Goal: Task Accomplishment & Management: Manage account settings

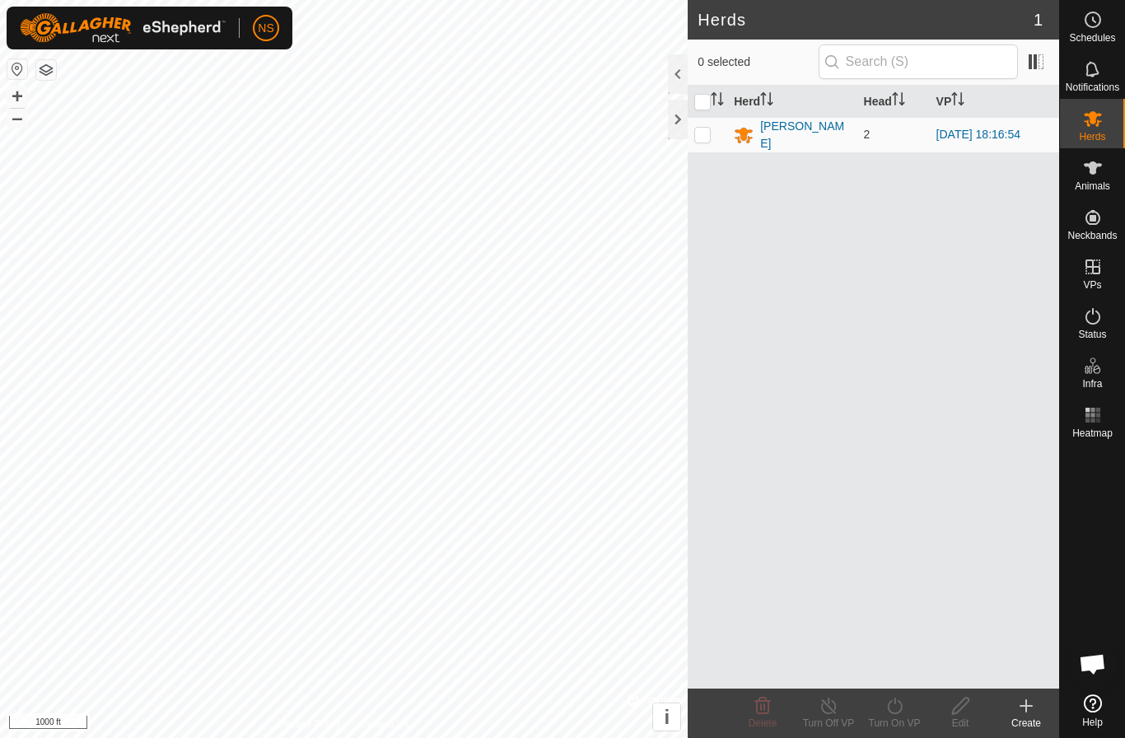
scroll to position [75, 0]
click at [777, 132] on div "[PERSON_NAME]" at bounding box center [805, 135] width 90 height 35
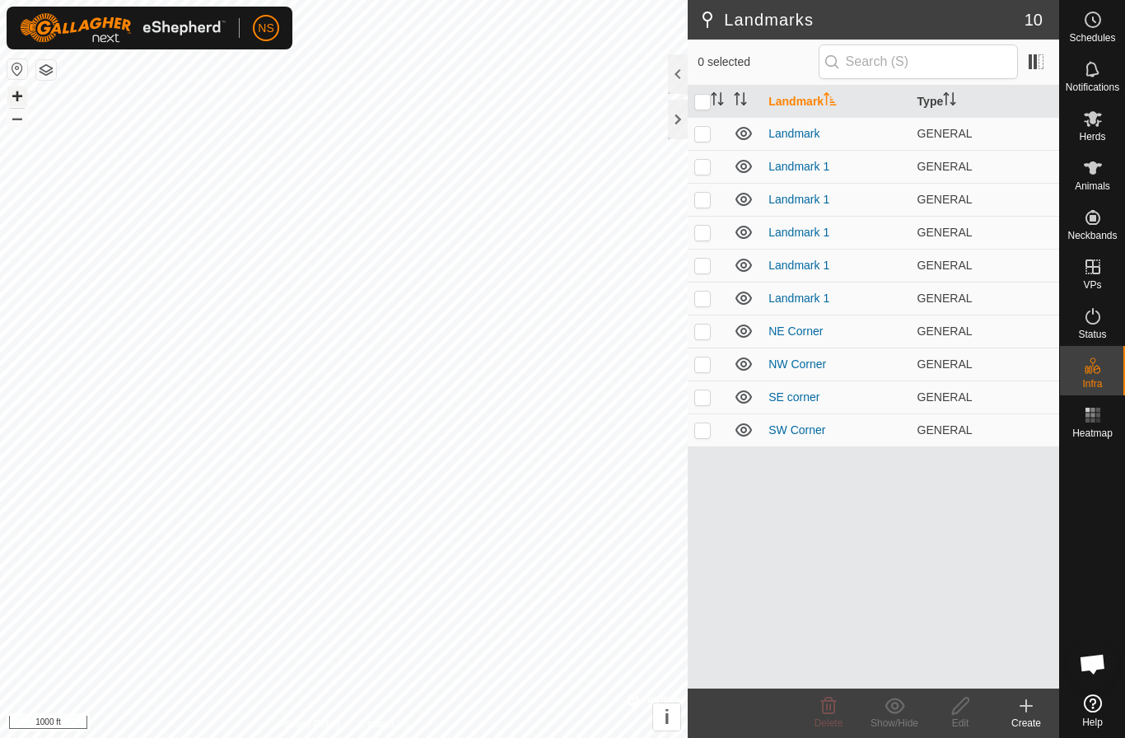
click at [16, 96] on button "+" at bounding box center [17, 97] width 20 height 20
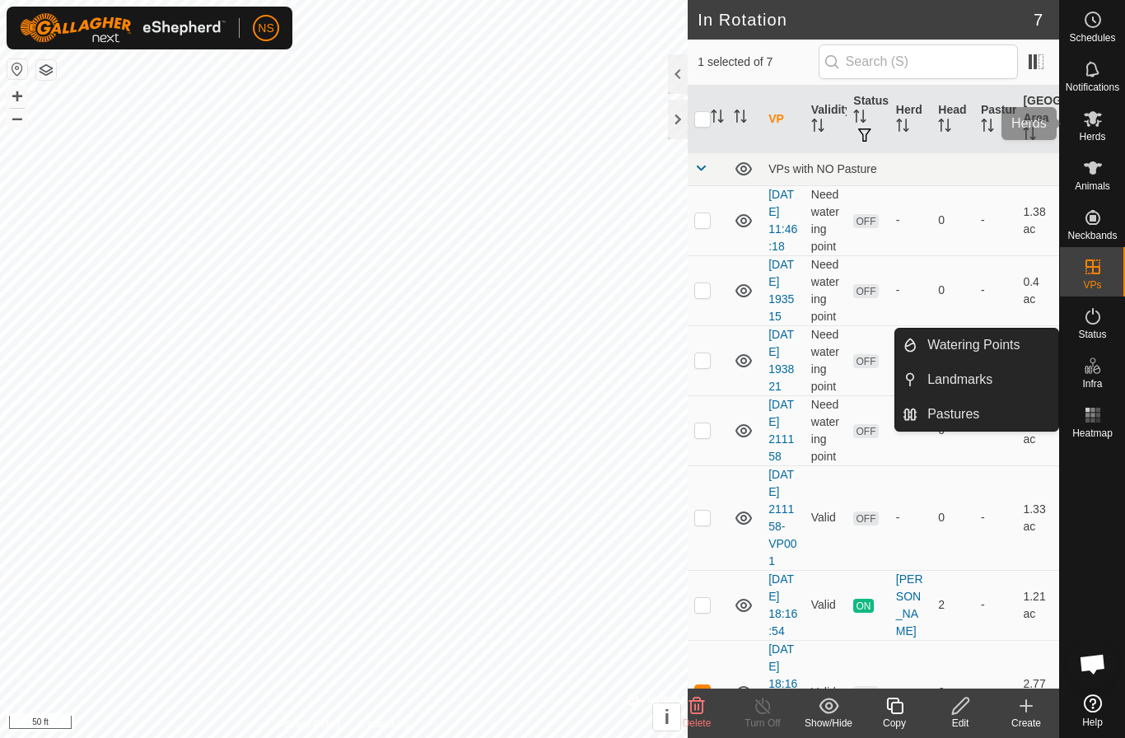
click at [1099, 129] on es-mob-svg-icon at bounding box center [1093, 118] width 30 height 26
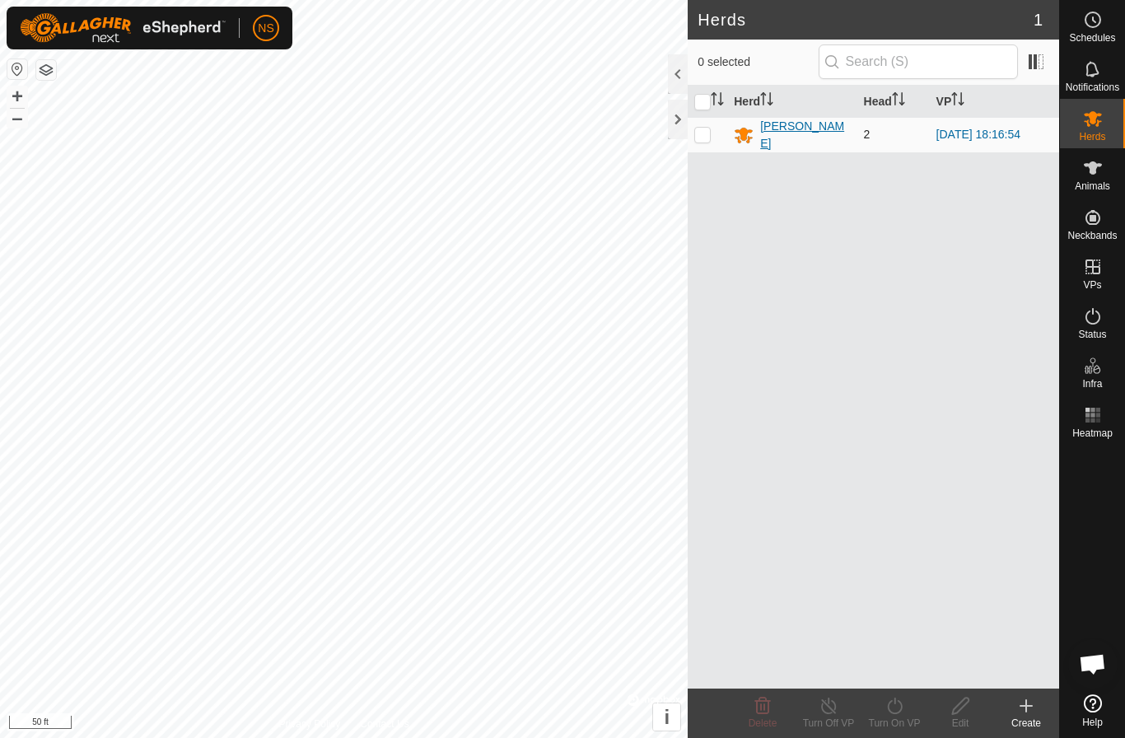
click at [816, 132] on div "[PERSON_NAME]" at bounding box center [792, 135] width 116 height 35
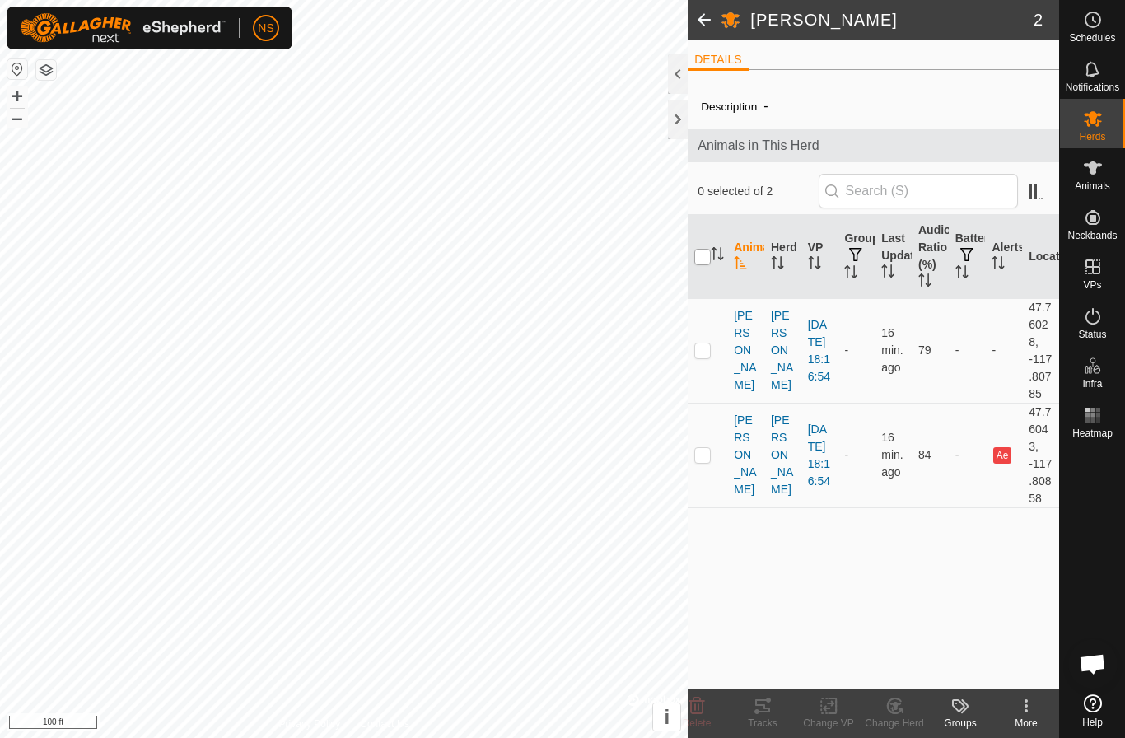
click at [704, 260] on input "checkbox" at bounding box center [703, 257] width 16 height 16
checkbox input "true"
click at [830, 701] on icon at bounding box center [829, 706] width 21 height 20
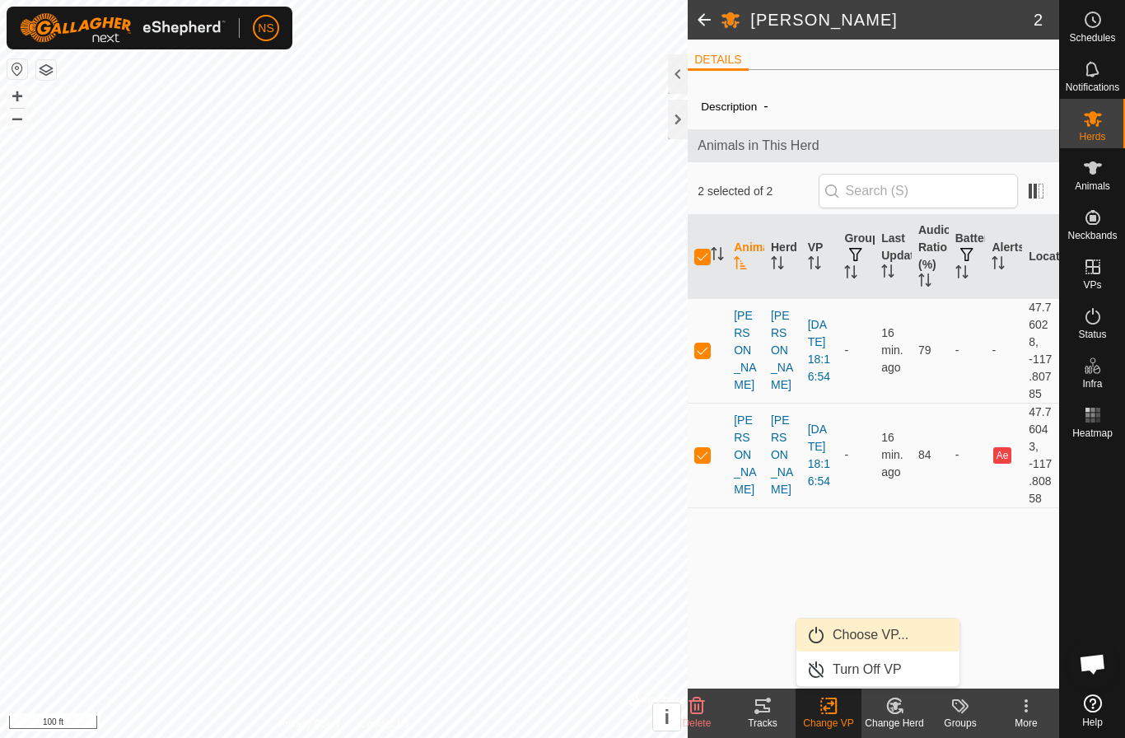
click at [839, 625] on link "Choose VP..." at bounding box center [878, 635] width 163 height 33
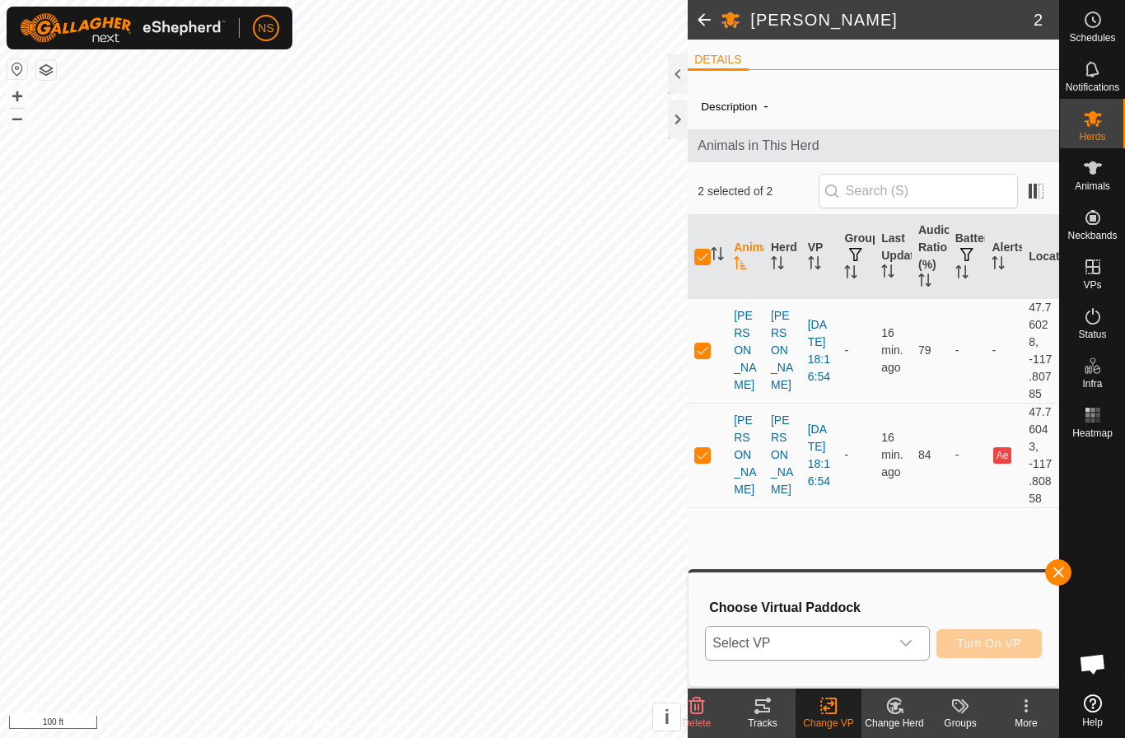
click at [838, 651] on span "Select VP" at bounding box center [797, 643] width 183 height 33
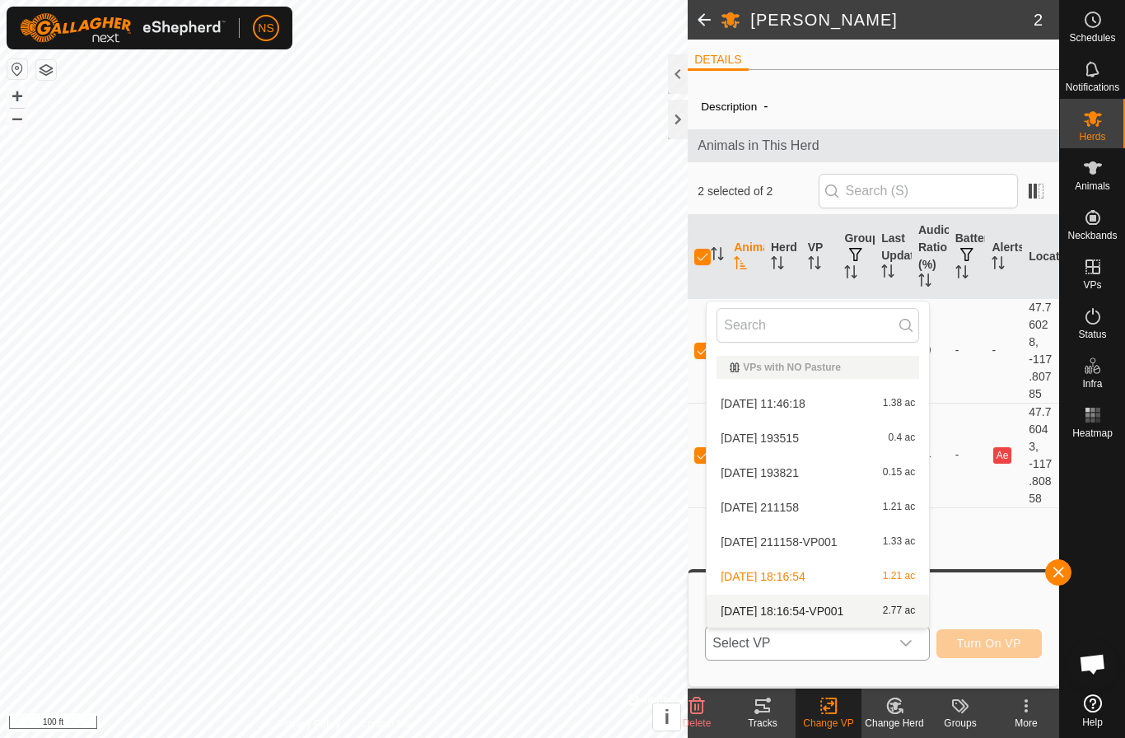
click at [826, 615] on li "[DATE] 18:16:54-VP001 2.77 ac" at bounding box center [818, 611] width 222 height 33
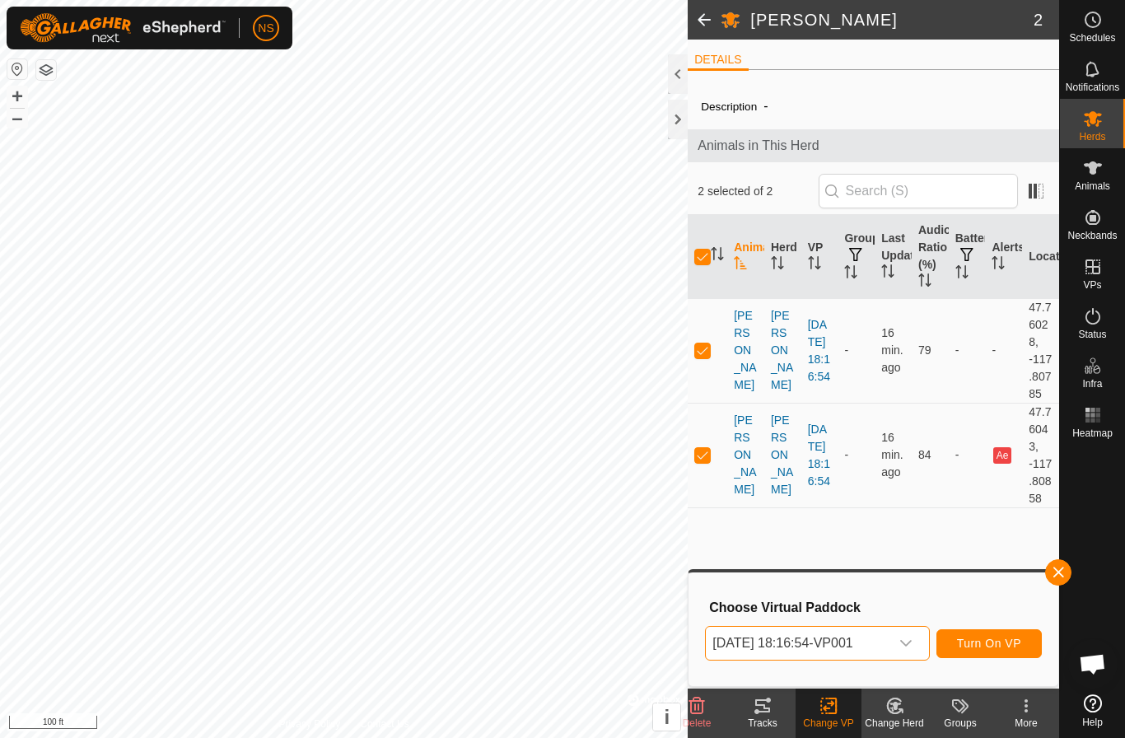
click at [988, 648] on span "Turn On VP" at bounding box center [989, 643] width 64 height 13
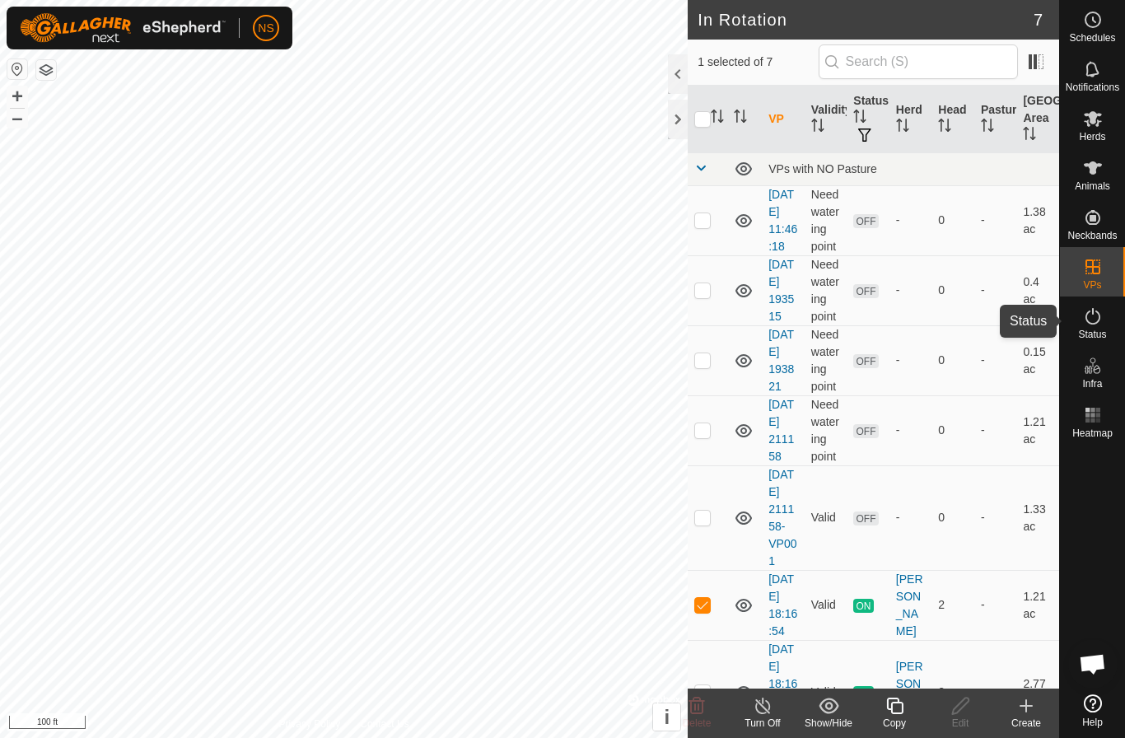
click at [1090, 322] on icon at bounding box center [1093, 316] width 20 height 20
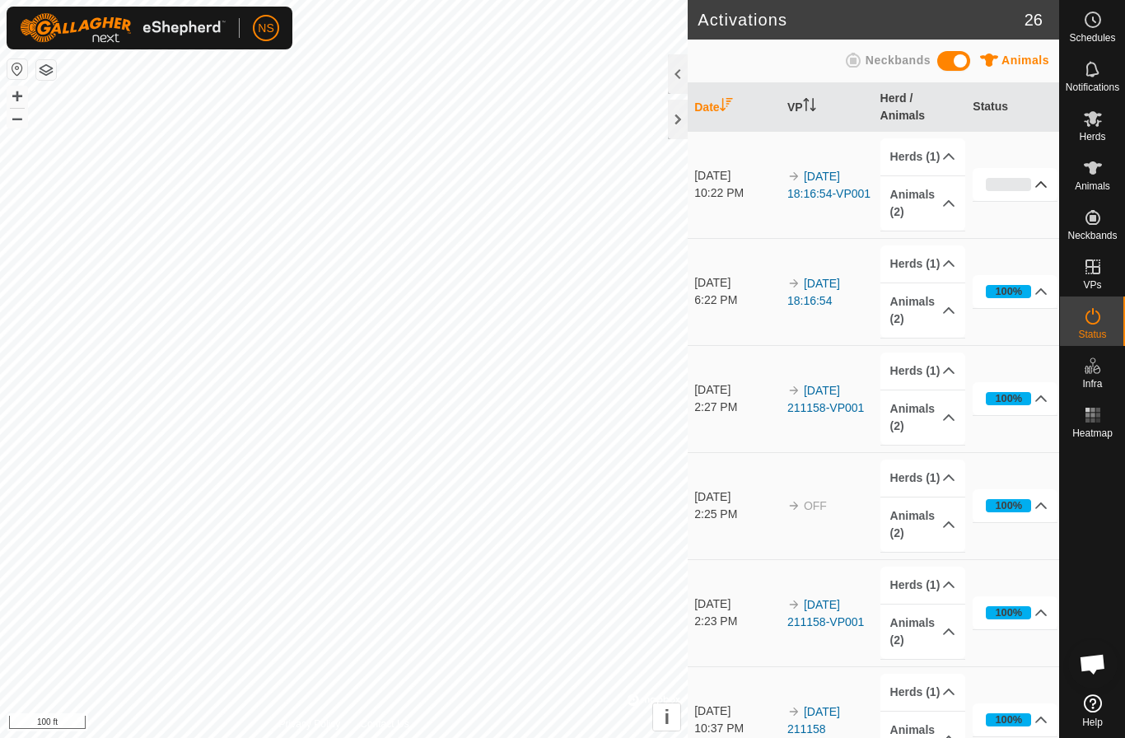
click at [1009, 184] on p-accordion-header "0%" at bounding box center [1015, 184] width 85 height 33
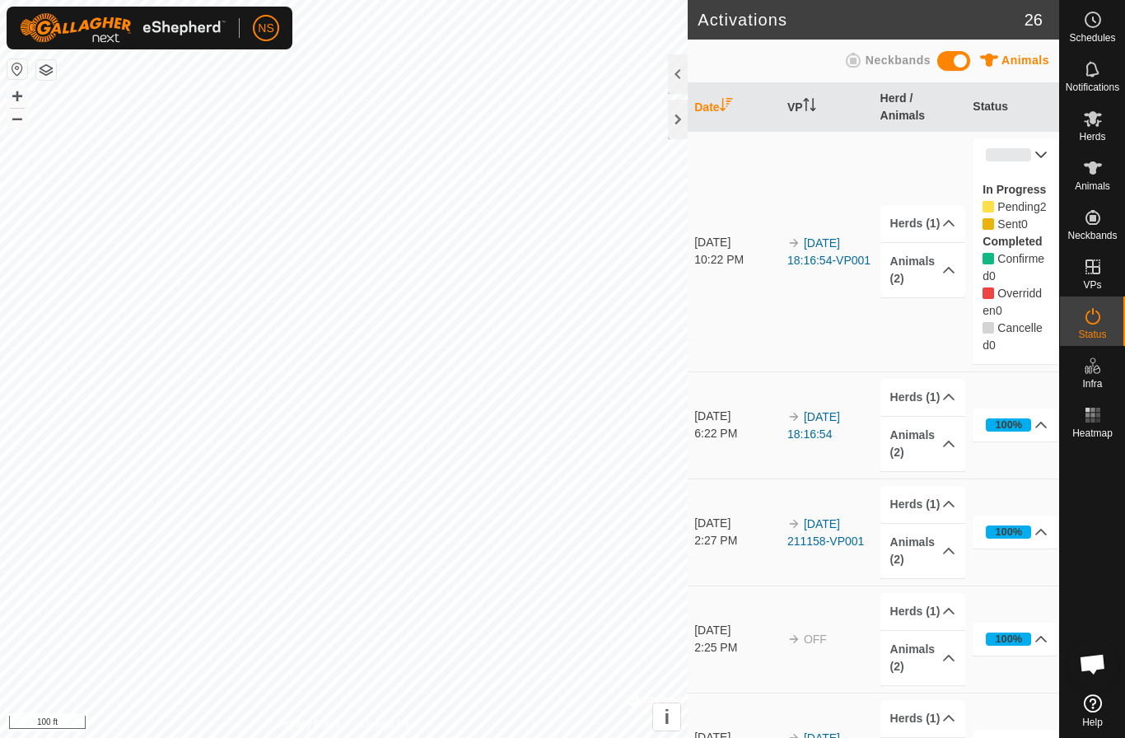
click at [1004, 349] on span "Cancelled" at bounding box center [1012, 336] width 59 height 30
click at [678, 61] on div at bounding box center [678, 74] width 20 height 40
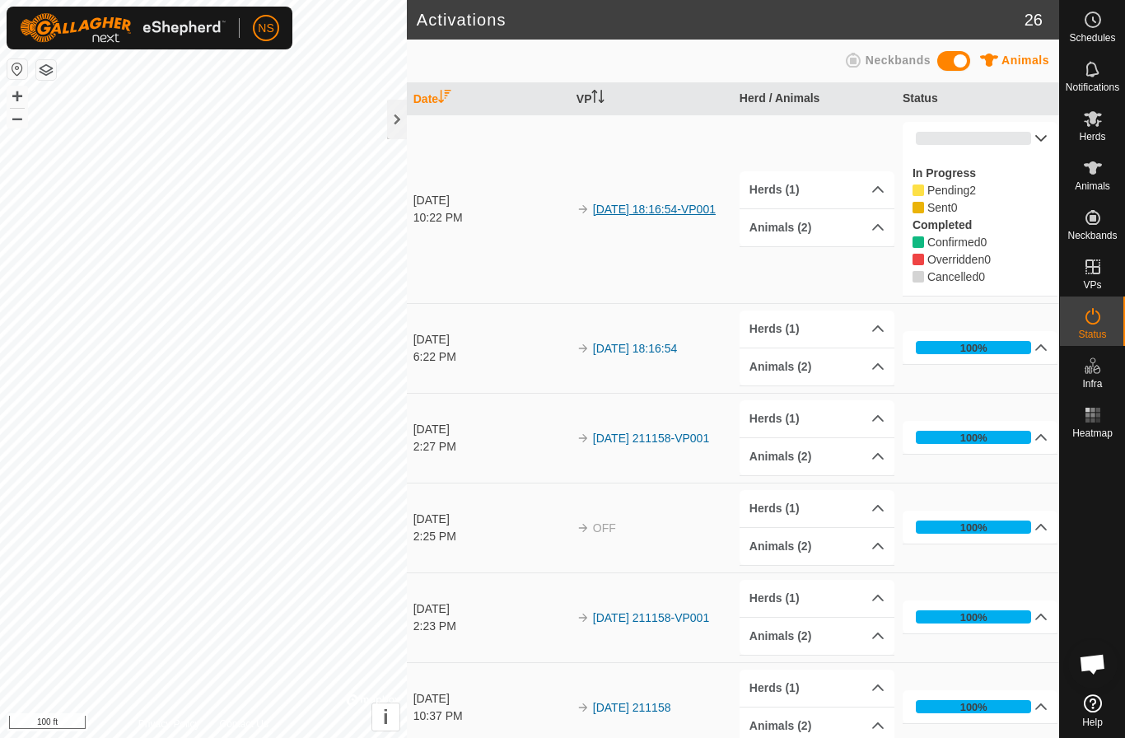
click at [615, 204] on link "[DATE] 18:16:54-VP001" at bounding box center [654, 209] width 123 height 13
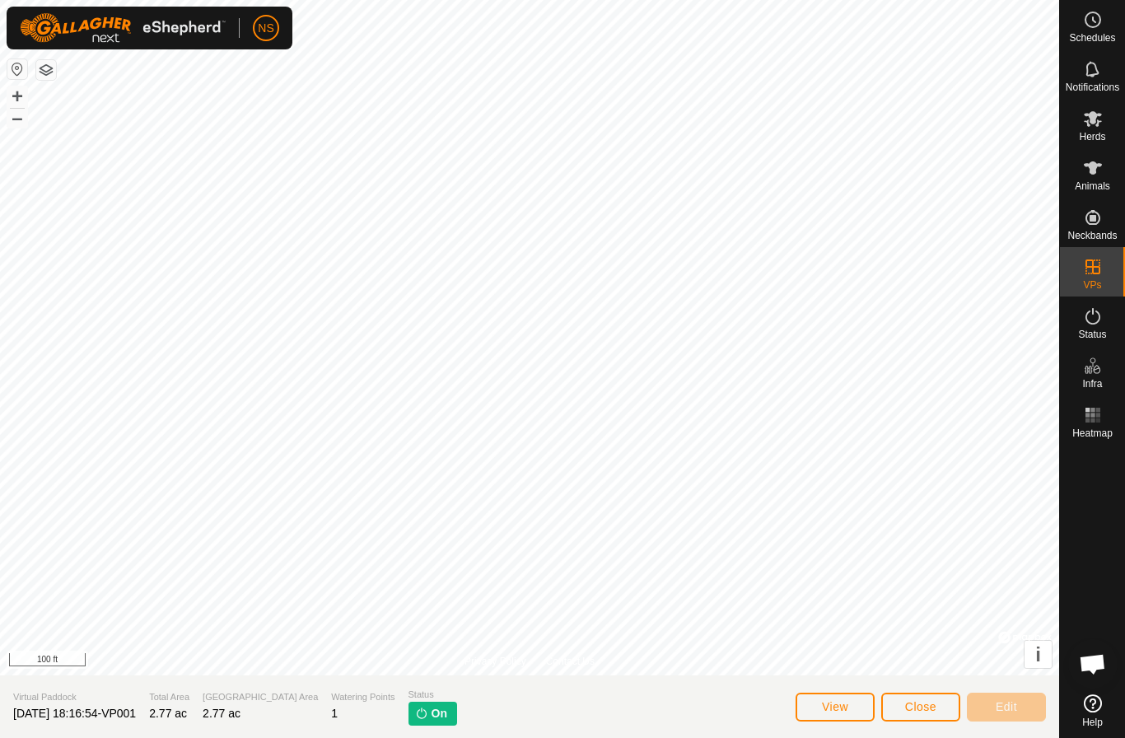
click at [432, 711] on span "On" at bounding box center [440, 713] width 16 height 17
click at [415, 715] on img at bounding box center [421, 713] width 13 height 13
click at [849, 707] on button "View" at bounding box center [835, 707] width 79 height 29
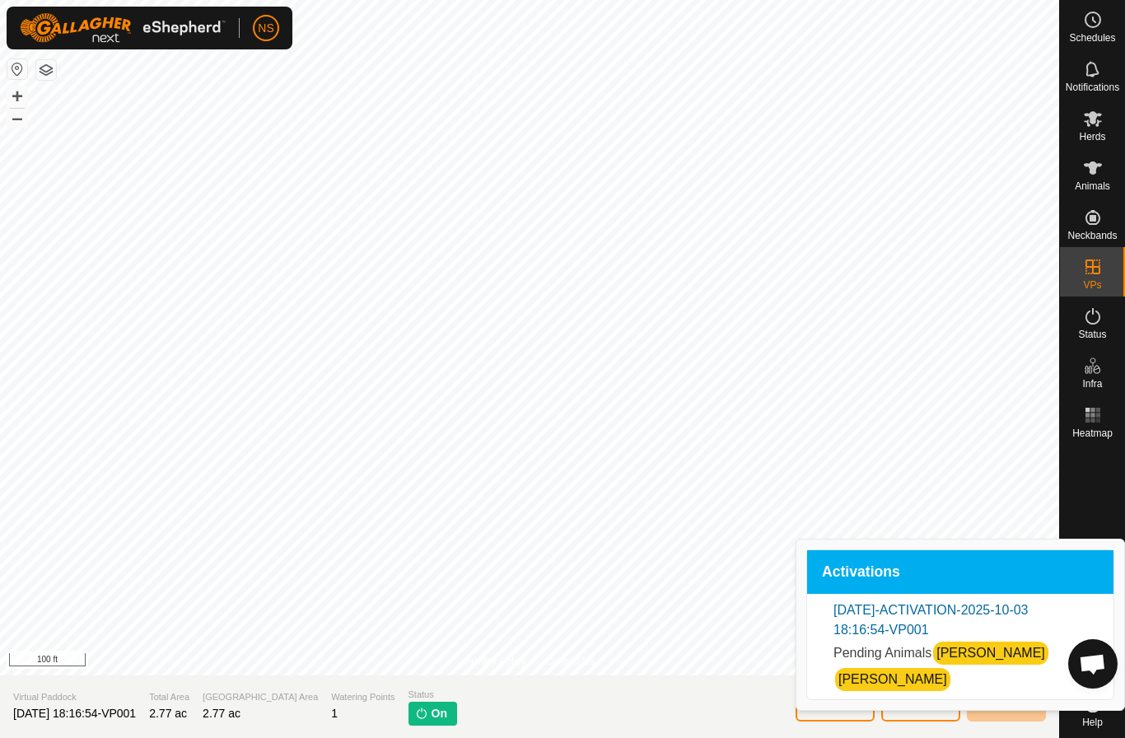
click at [913, 714] on button "Close" at bounding box center [921, 707] width 79 height 29
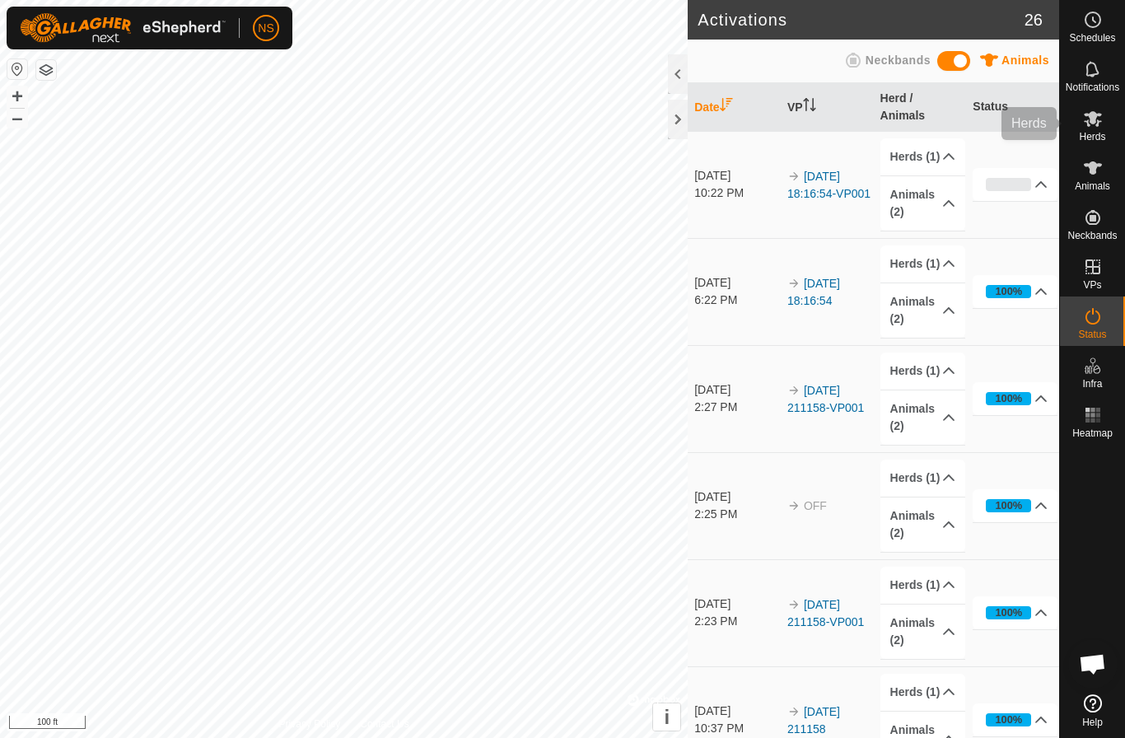
click at [1093, 127] on icon at bounding box center [1093, 119] width 20 height 20
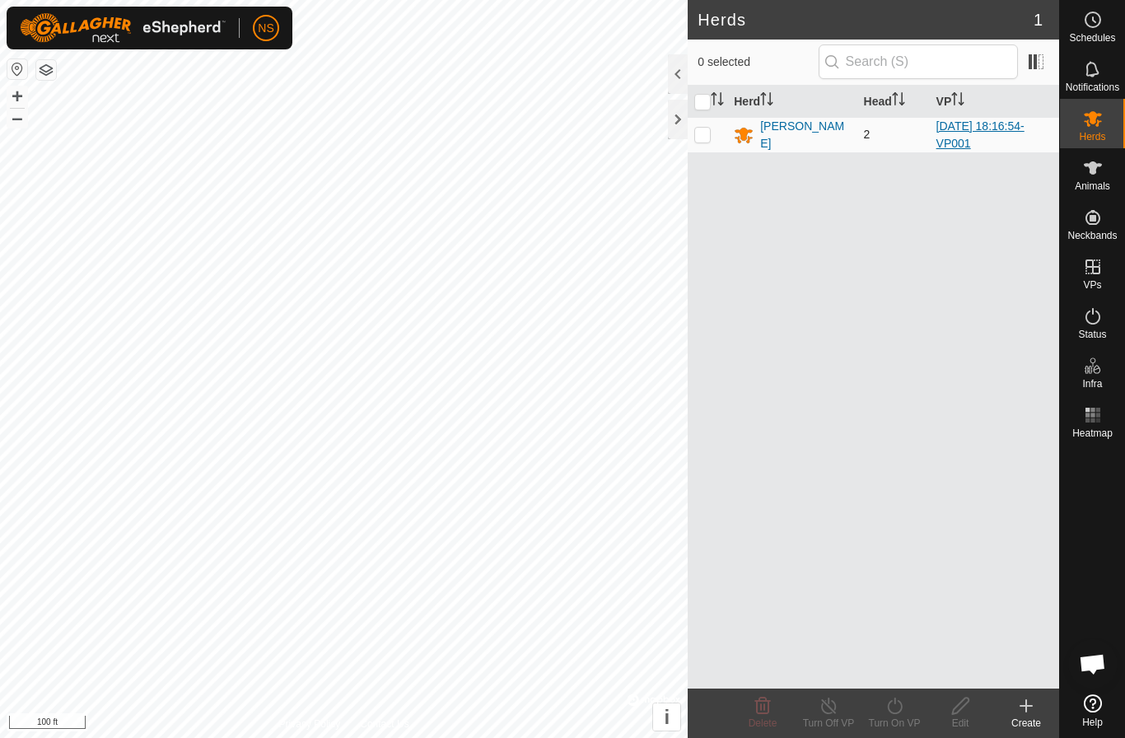
click at [963, 127] on link "[DATE] 18:16:54-VP001" at bounding box center [981, 134] width 88 height 30
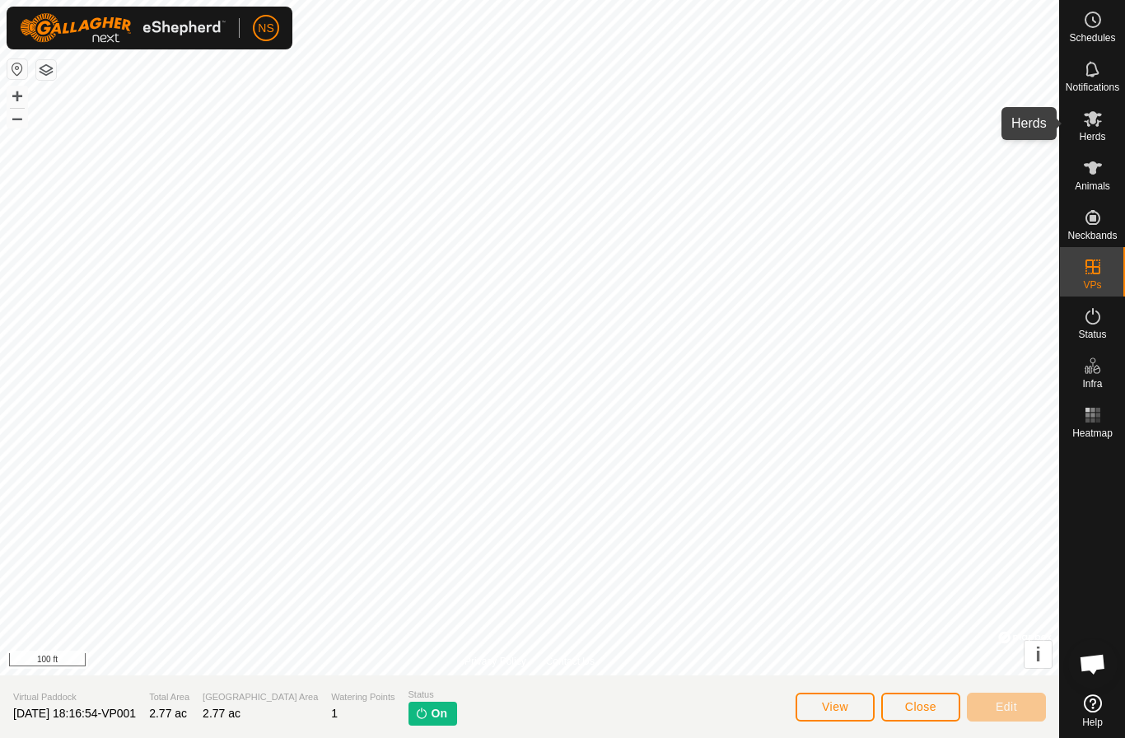
click at [1094, 119] on icon at bounding box center [1093, 119] width 18 height 16
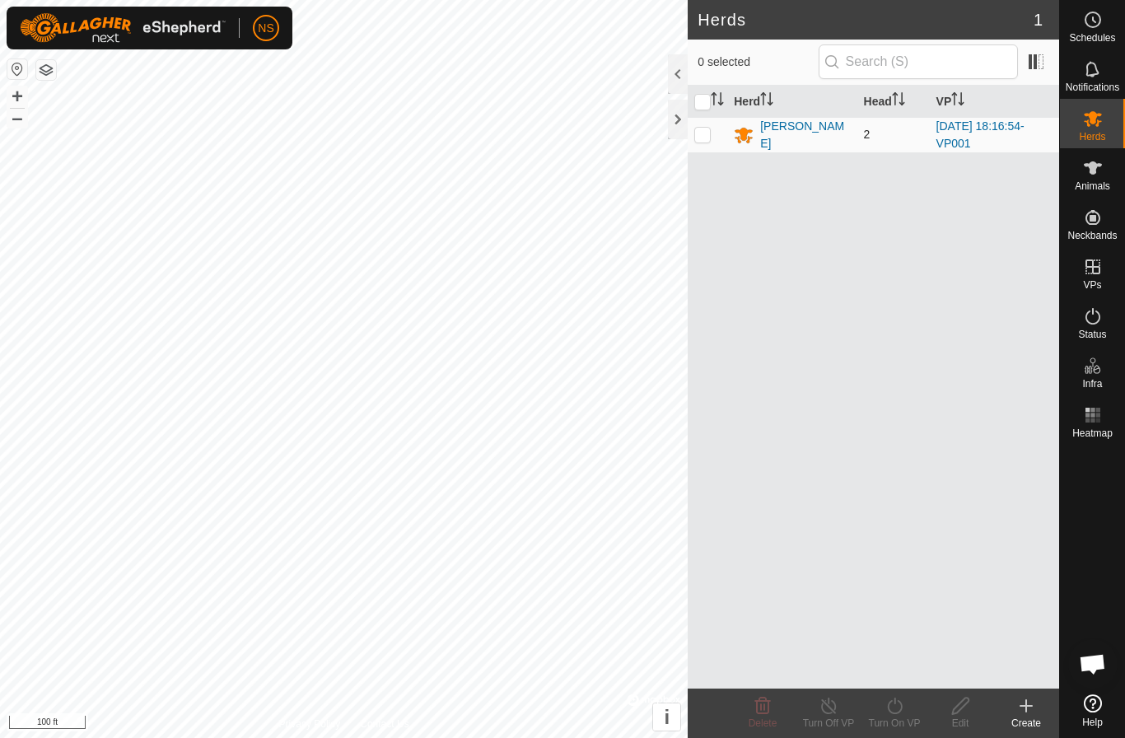
click at [711, 138] on p-checkbox at bounding box center [703, 134] width 16 height 13
checkbox input "true"
click at [834, 712] on line at bounding box center [828, 706] width 13 height 13
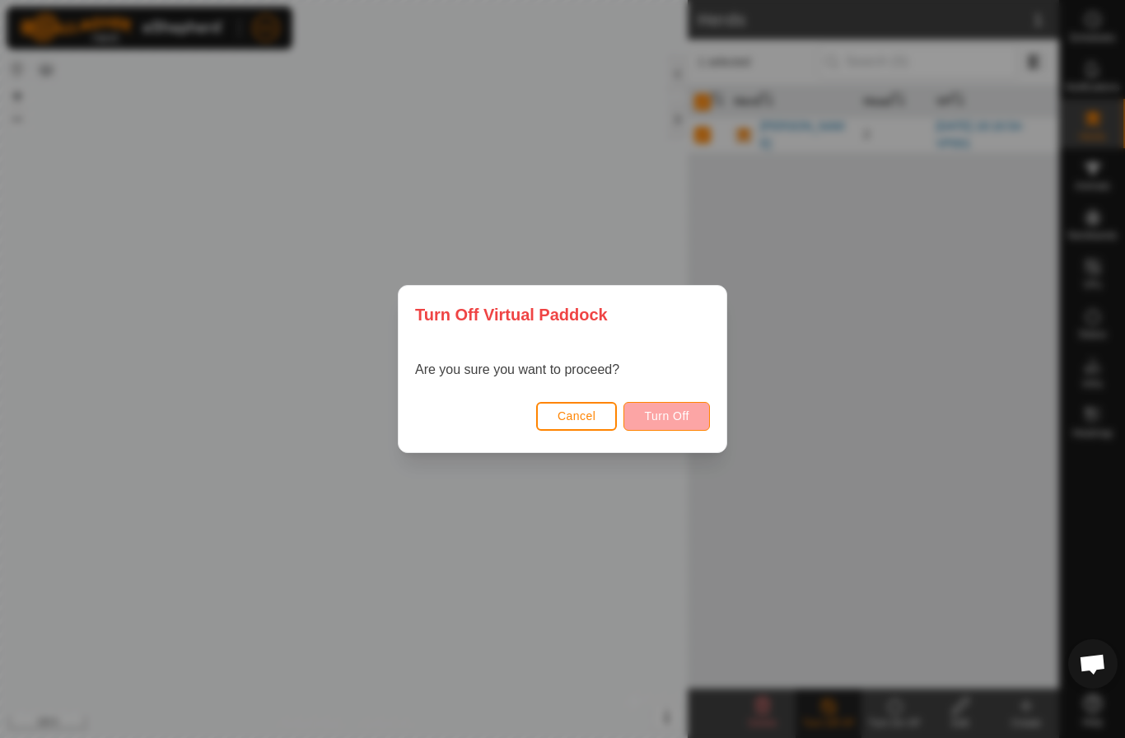
click at [671, 427] on button "Turn Off" at bounding box center [667, 416] width 87 height 29
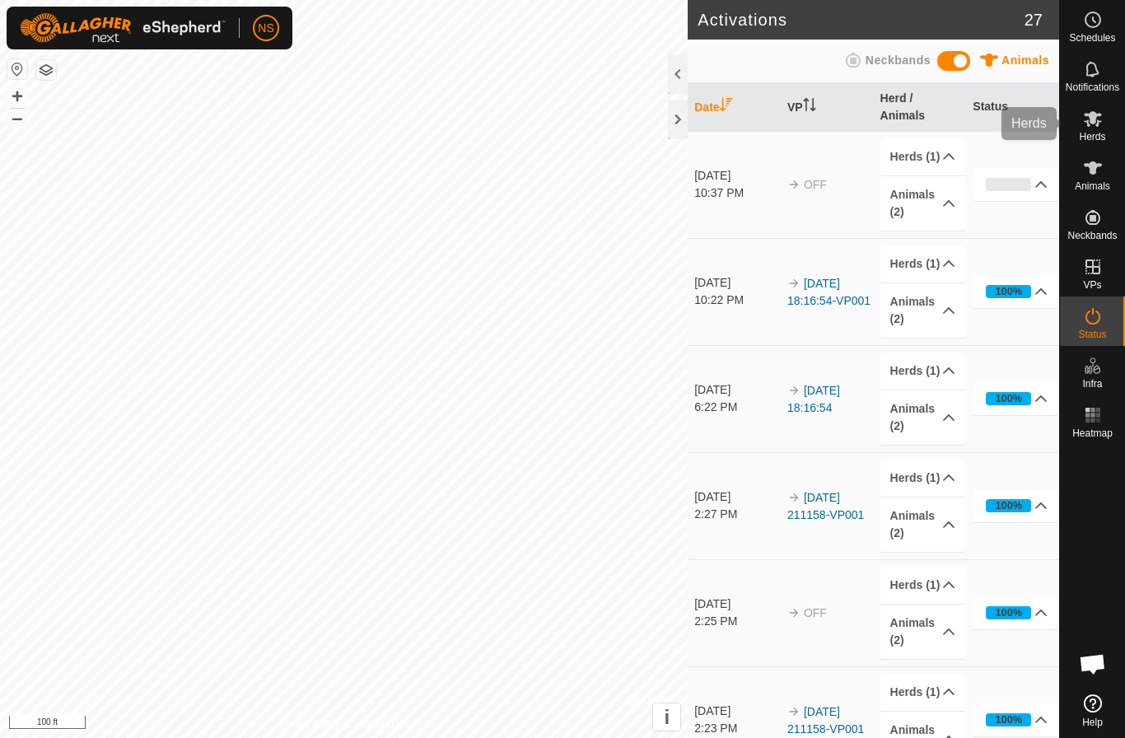
click at [1099, 129] on es-mob-svg-icon at bounding box center [1093, 118] width 30 height 26
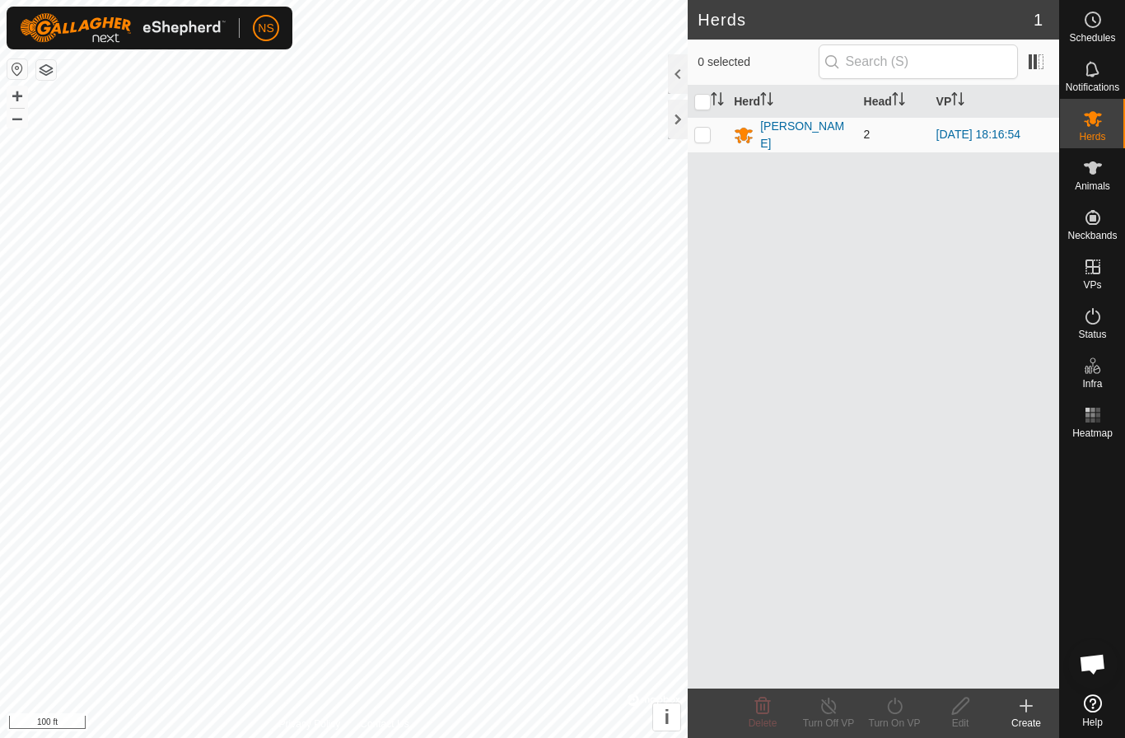
click at [696, 131] on p-checkbox at bounding box center [703, 134] width 16 height 13
checkbox input "true"
click at [902, 711] on icon at bounding box center [895, 706] width 21 height 20
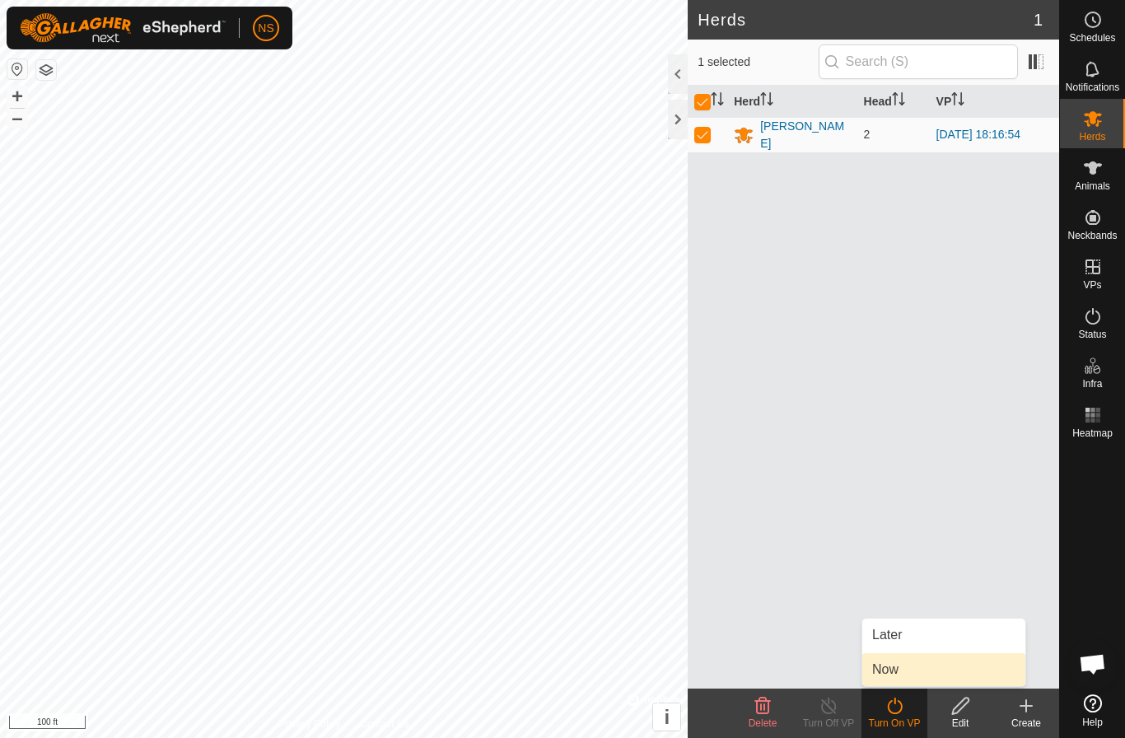
click at [889, 682] on link "Now" at bounding box center [944, 669] width 163 height 33
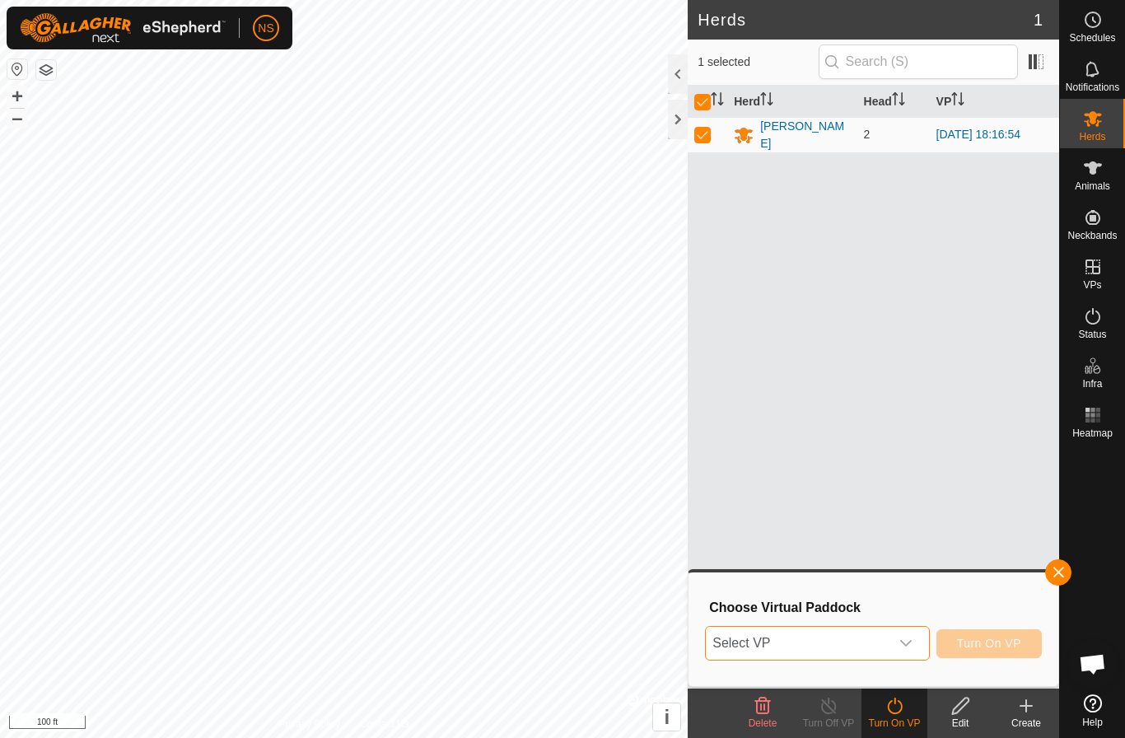
click at [879, 646] on span "Select VP" at bounding box center [797, 643] width 183 height 33
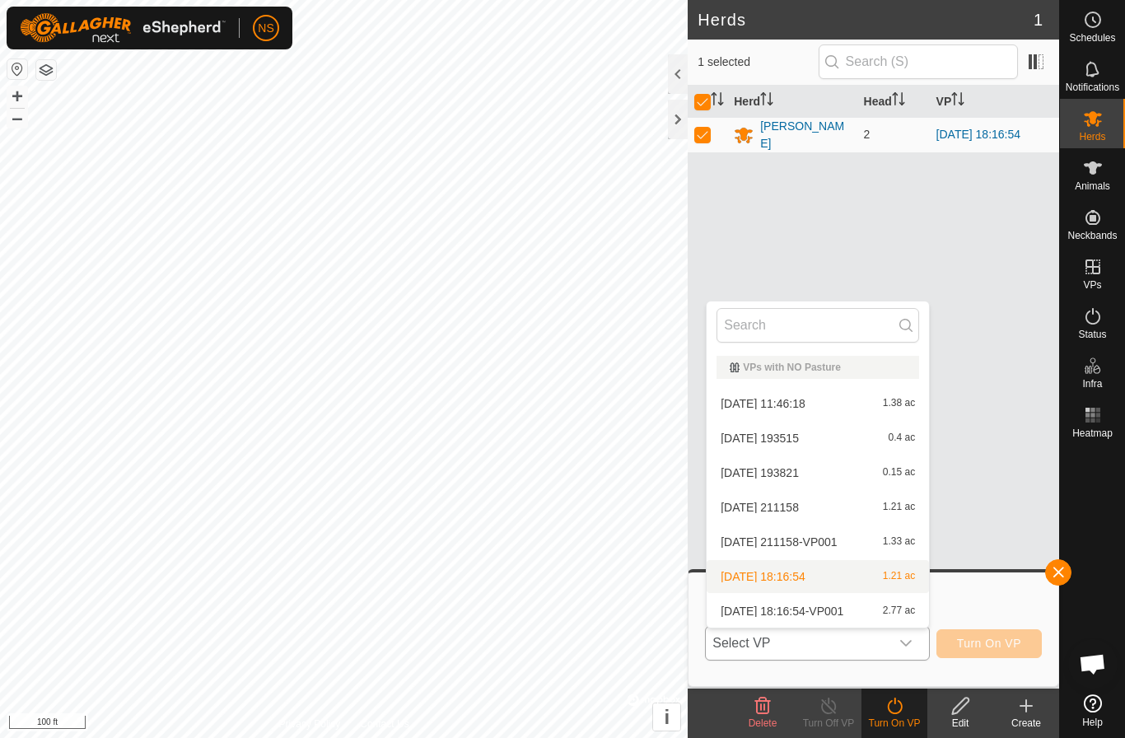
click at [851, 573] on li "[DATE] 18:16:54 1.21 ac" at bounding box center [818, 576] width 222 height 33
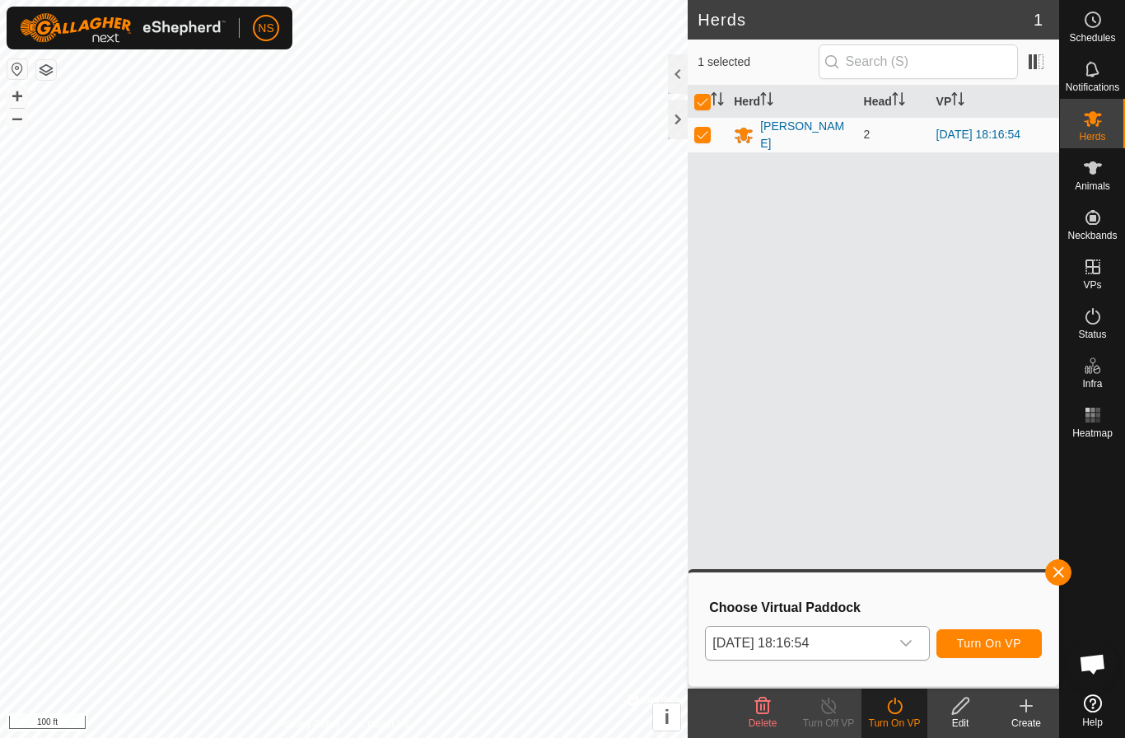
click at [980, 642] on span "Turn On VP" at bounding box center [989, 643] width 64 height 13
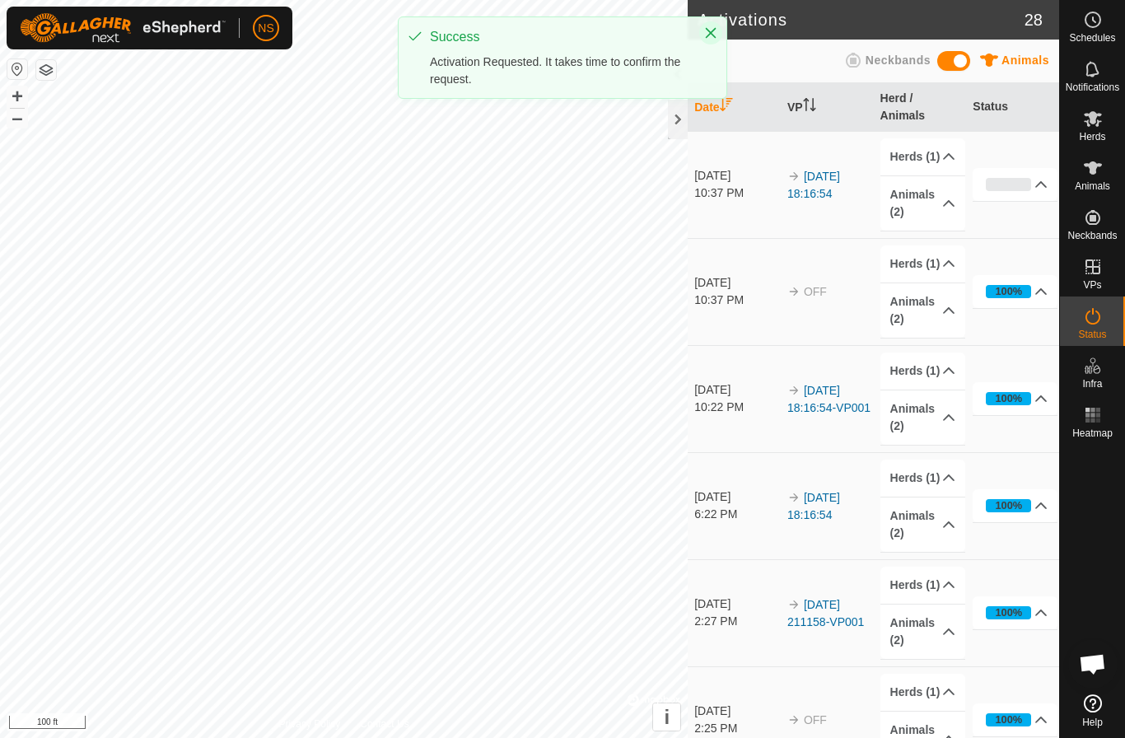
click at [712, 35] on icon "Close" at bounding box center [711, 33] width 11 height 11
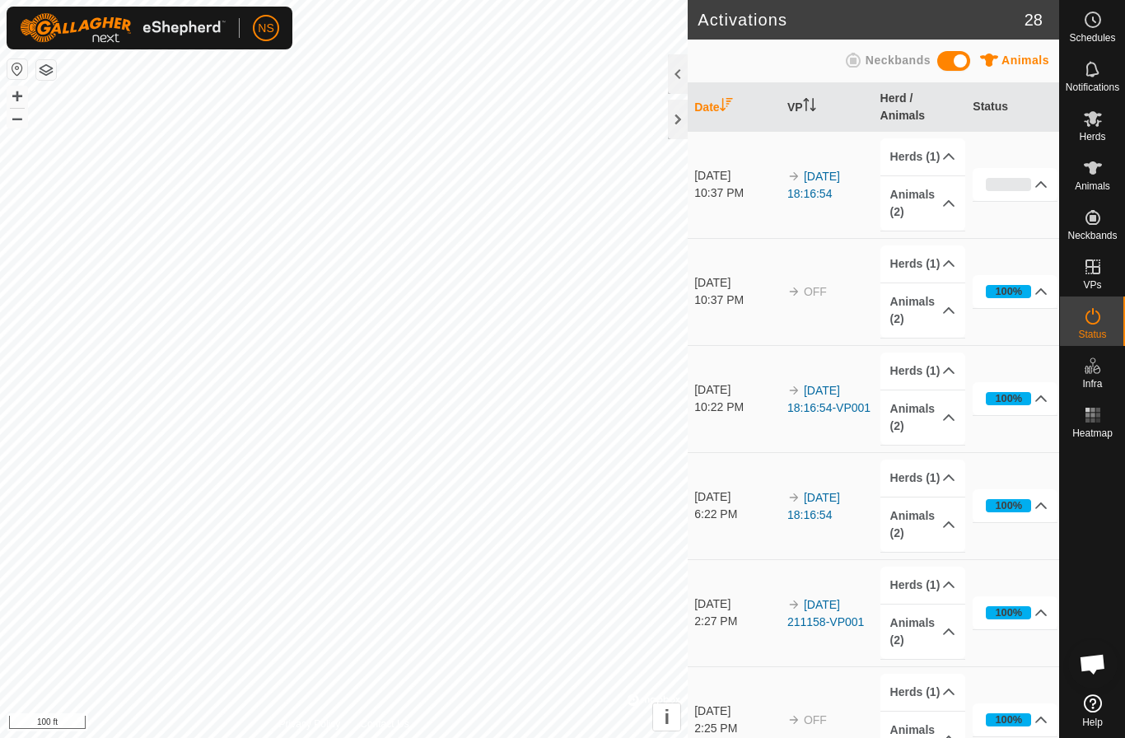
click at [678, 73] on div at bounding box center [678, 74] width 20 height 40
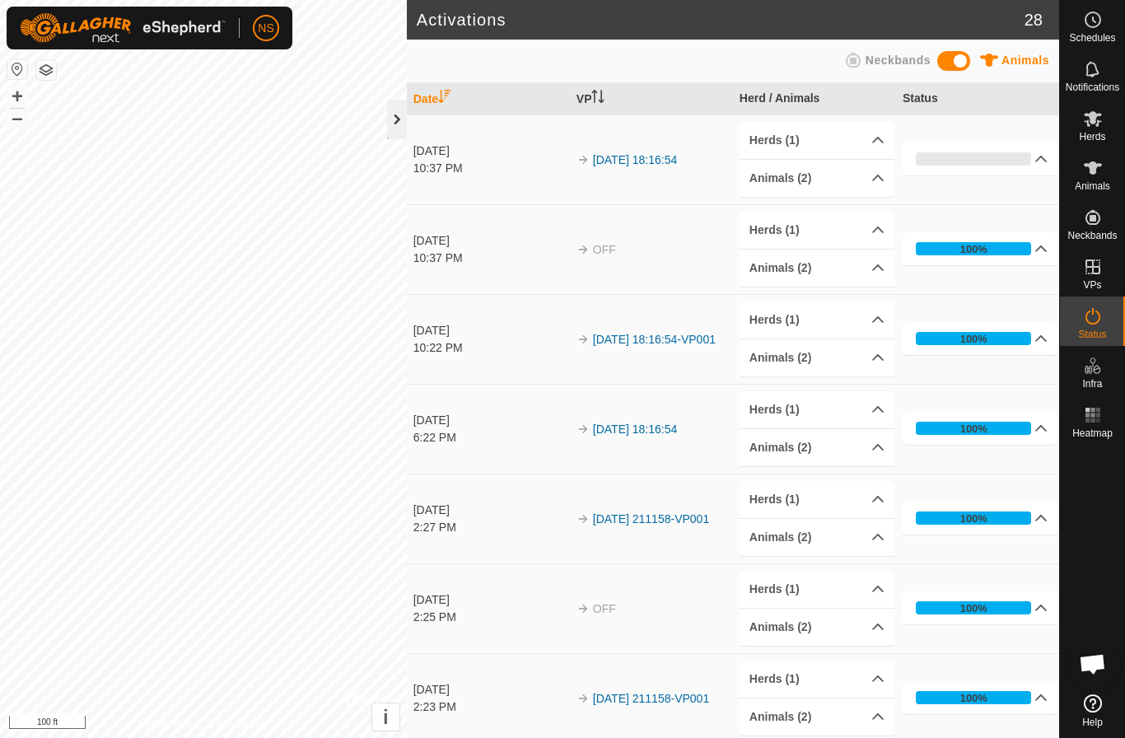
click at [395, 112] on div at bounding box center [397, 120] width 20 height 40
